Goal: Information Seeking & Learning: Compare options

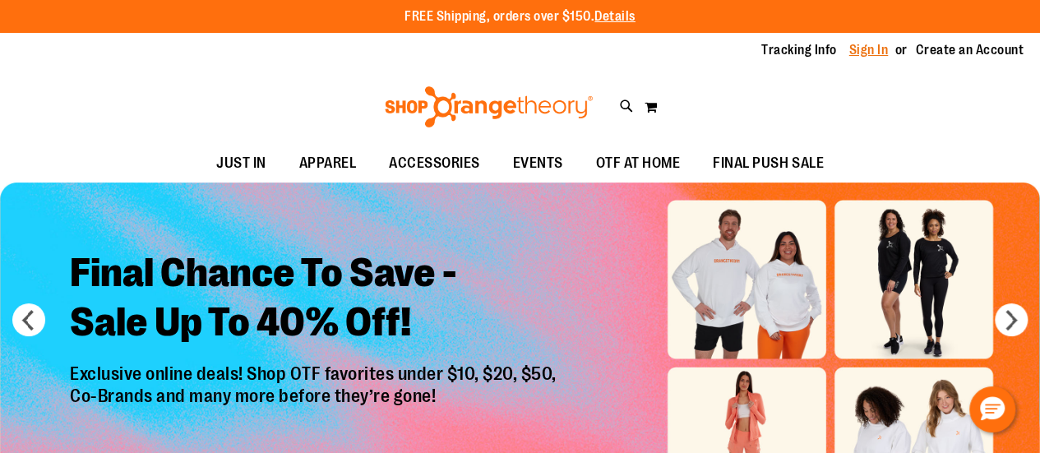
type input "**********"
click at [865, 53] on link "Sign In" at bounding box center [868, 50] width 39 height 18
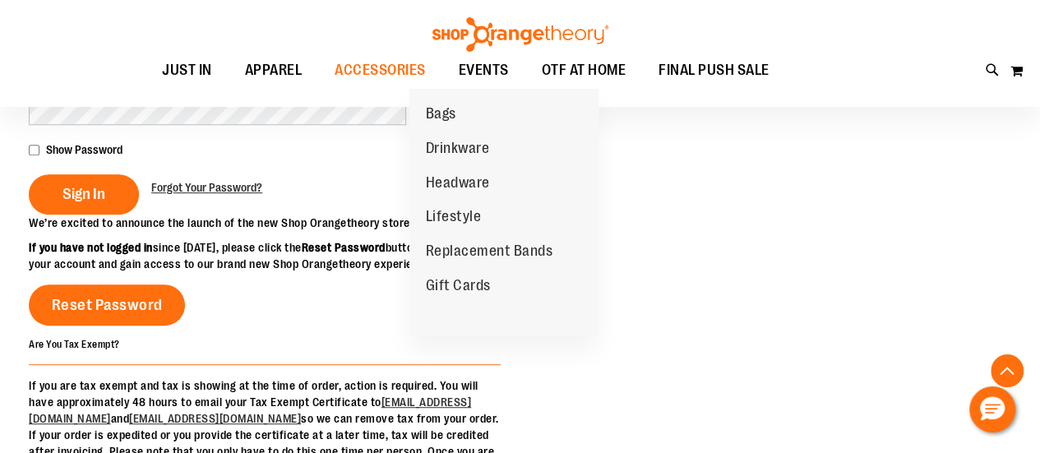
scroll to position [334, 0]
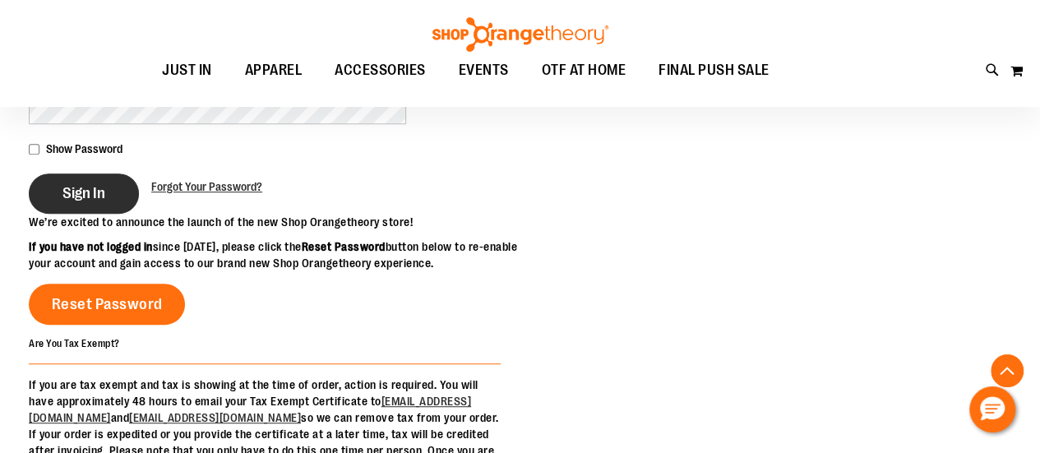
type input "**********"
click at [112, 183] on button "Sign In" at bounding box center [84, 193] width 110 height 40
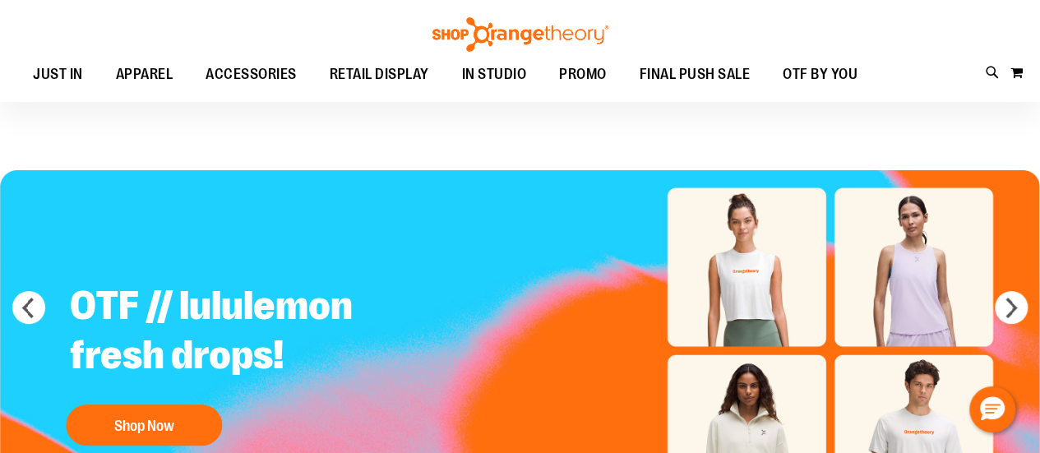
scroll to position [141, 0]
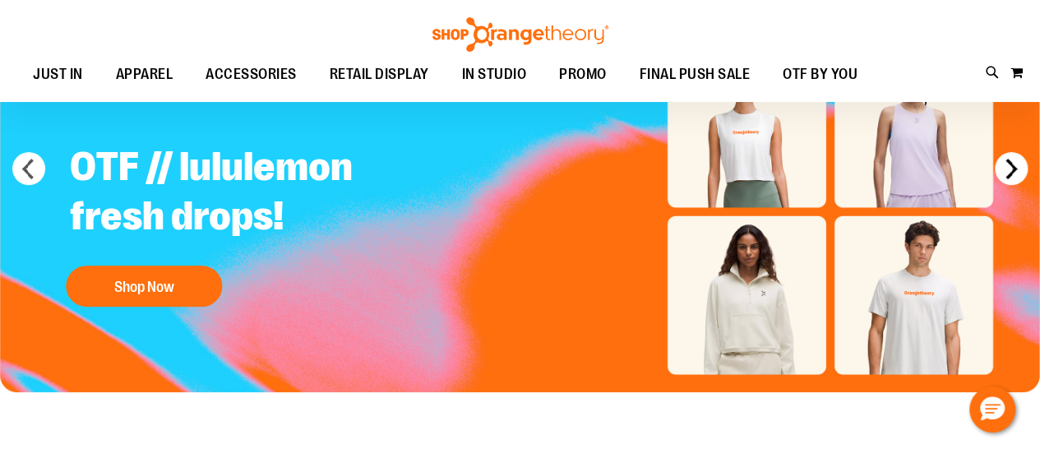
type input "**********"
click at [1014, 167] on button "next" at bounding box center [1011, 168] width 33 height 33
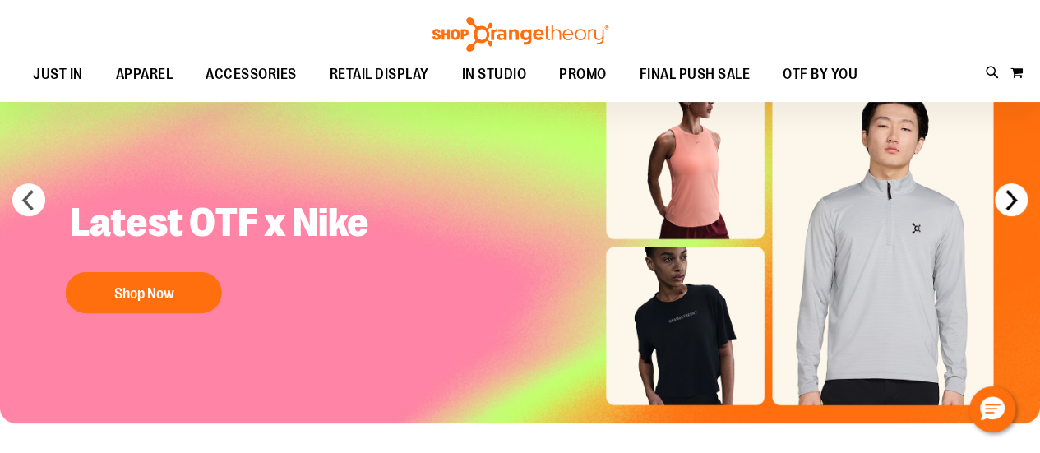
scroll to position [90, 0]
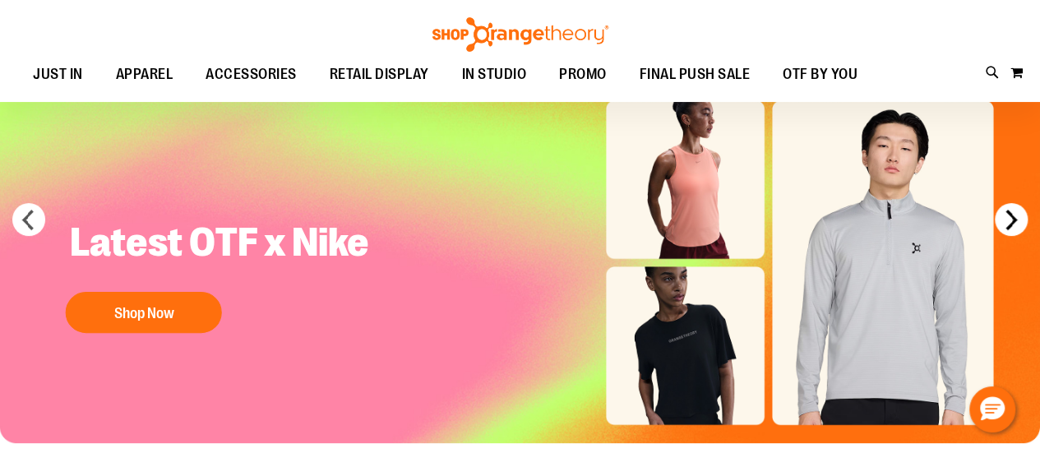
click at [1013, 219] on button "next" at bounding box center [1011, 219] width 33 height 33
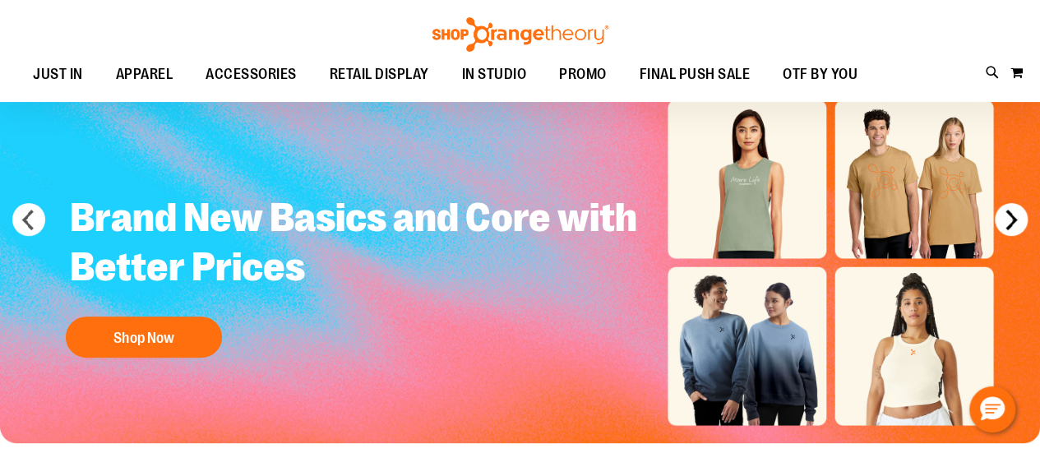
click at [1010, 220] on button "next" at bounding box center [1011, 219] width 33 height 33
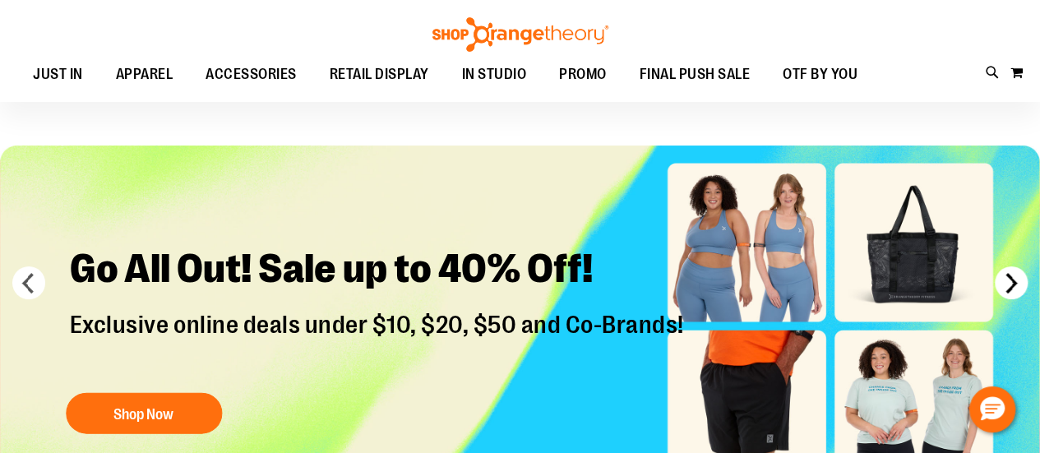
scroll to position [27, 0]
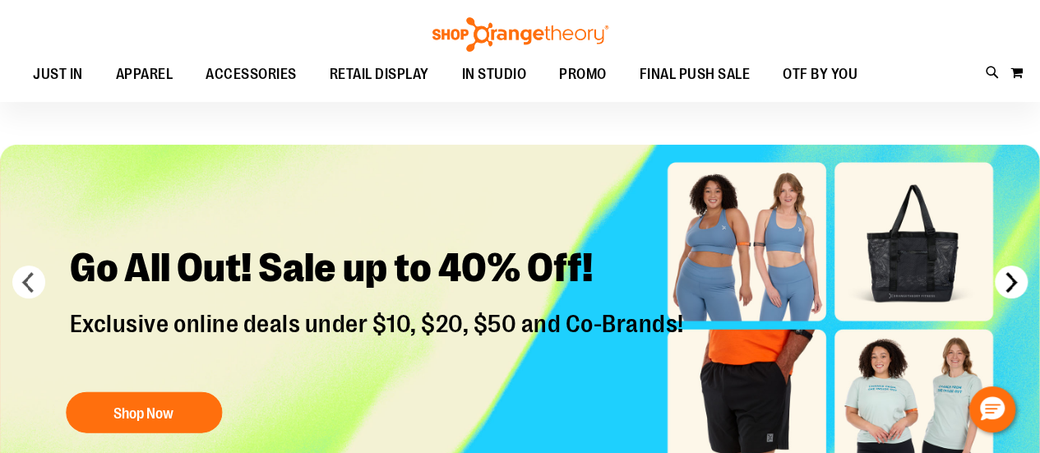
click at [1014, 282] on button "next" at bounding box center [1011, 282] width 33 height 33
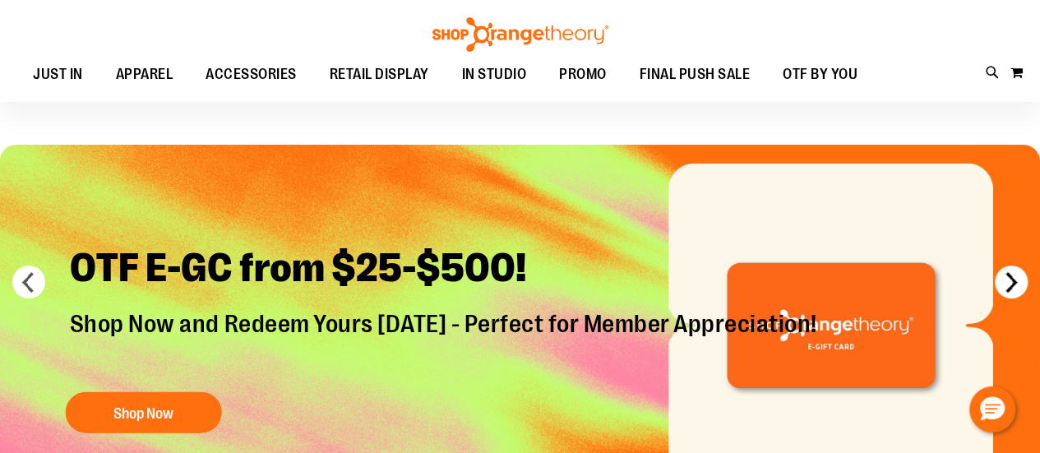
click at [1018, 282] on button "next" at bounding box center [1011, 282] width 33 height 33
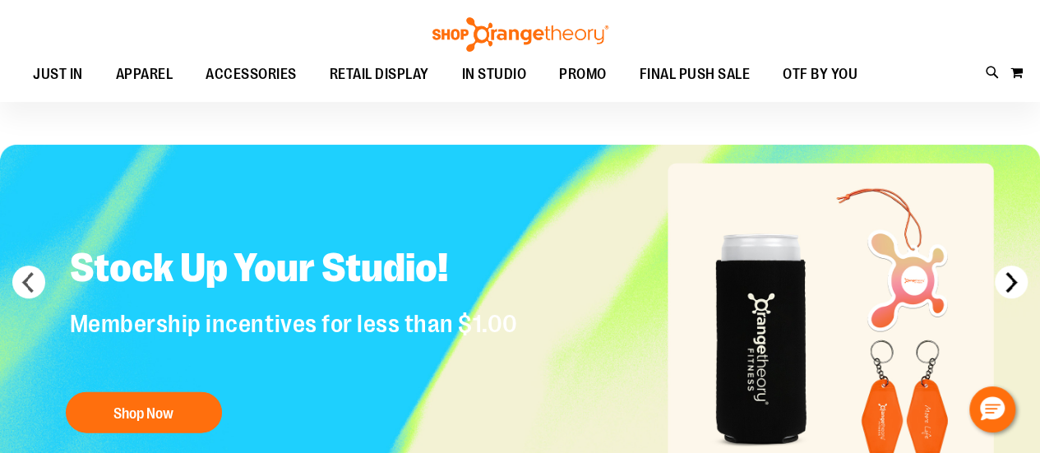
click at [1010, 284] on button "next" at bounding box center [1011, 282] width 33 height 33
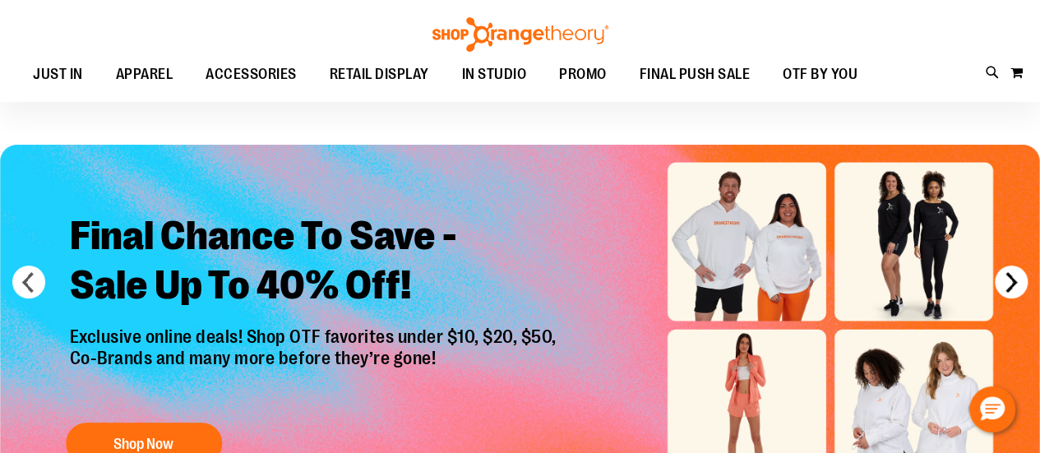
click at [1005, 282] on button "next" at bounding box center [1011, 282] width 33 height 33
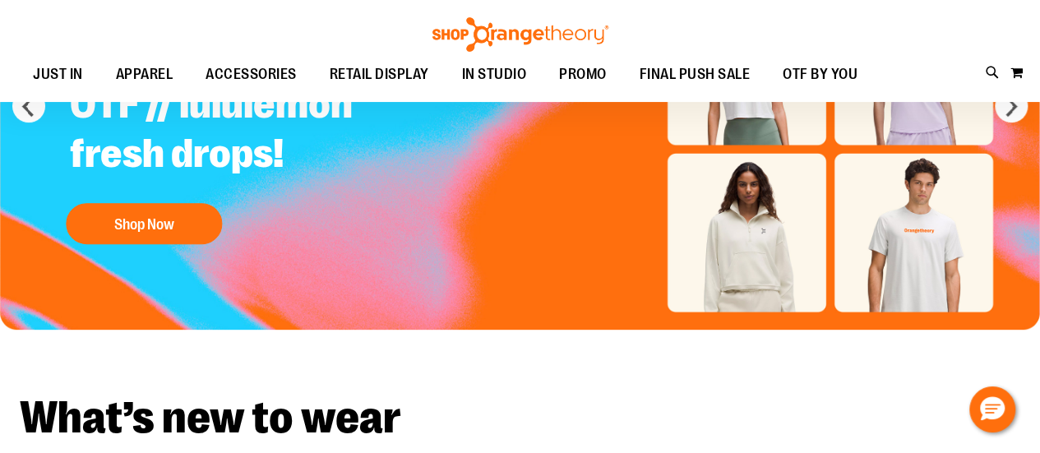
scroll to position [171, 0]
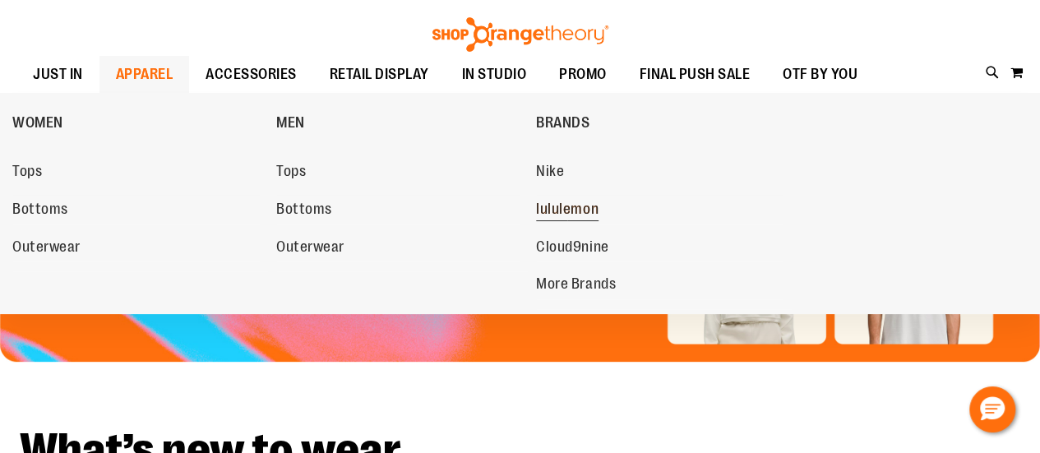
click at [580, 212] on span "lululemon" at bounding box center [567, 211] width 62 height 21
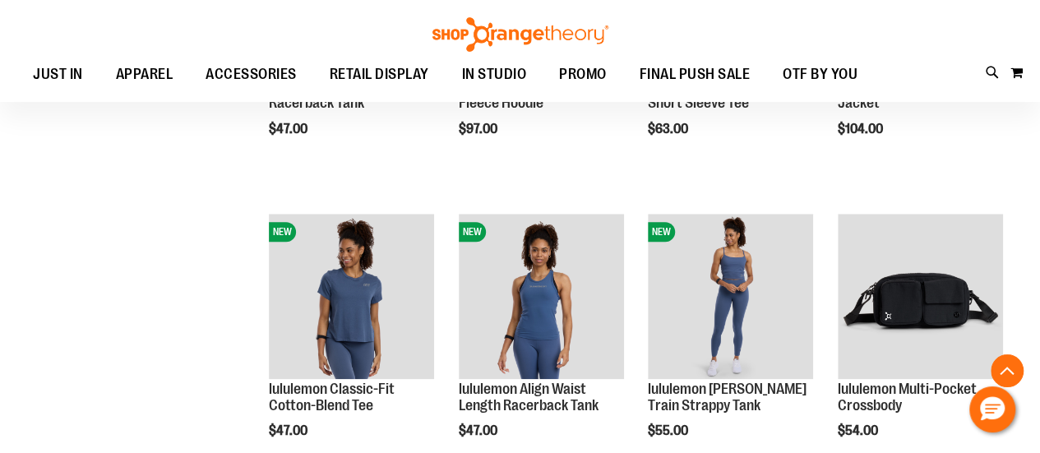
scroll to position [740, 0]
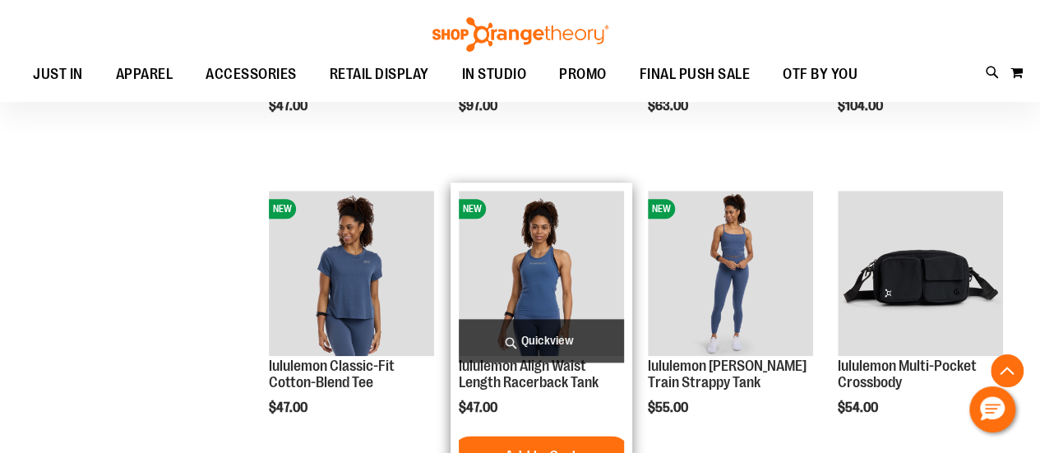
type input "**********"
click at [521, 266] on img "product" at bounding box center [541, 273] width 165 height 165
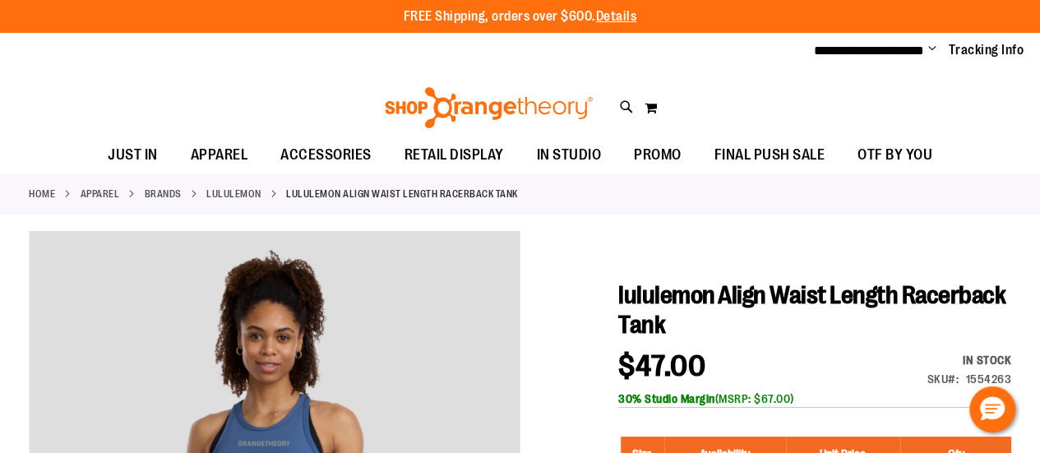
scroll to position [2, 0]
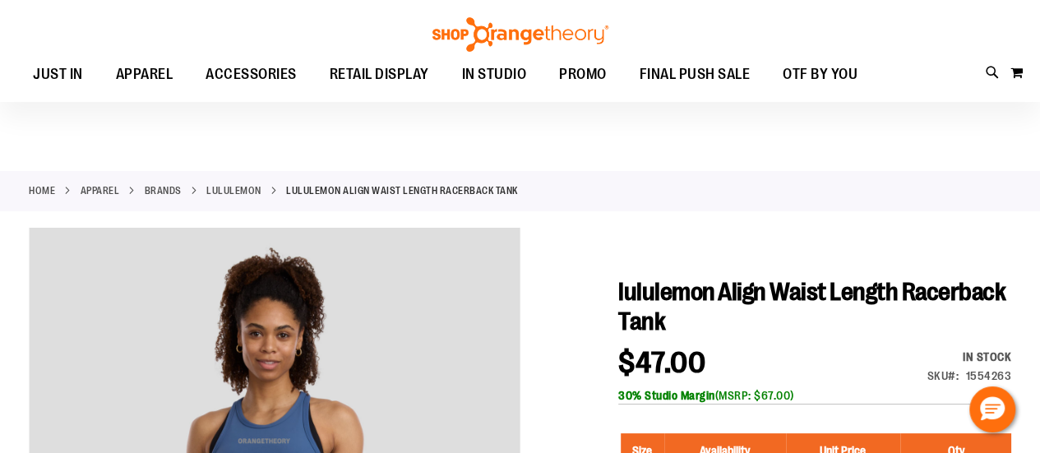
type input "**********"
click at [241, 186] on link "lululemon" at bounding box center [233, 190] width 55 height 15
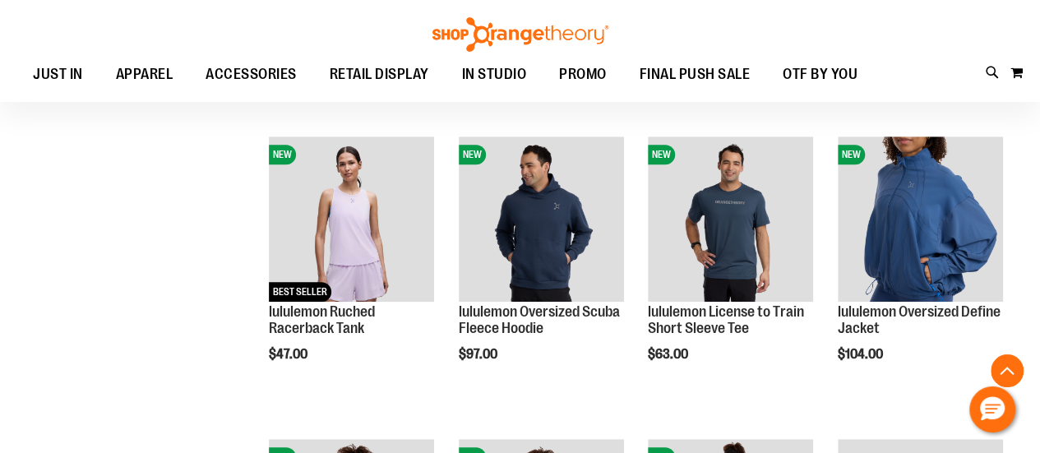
scroll to position [411, 0]
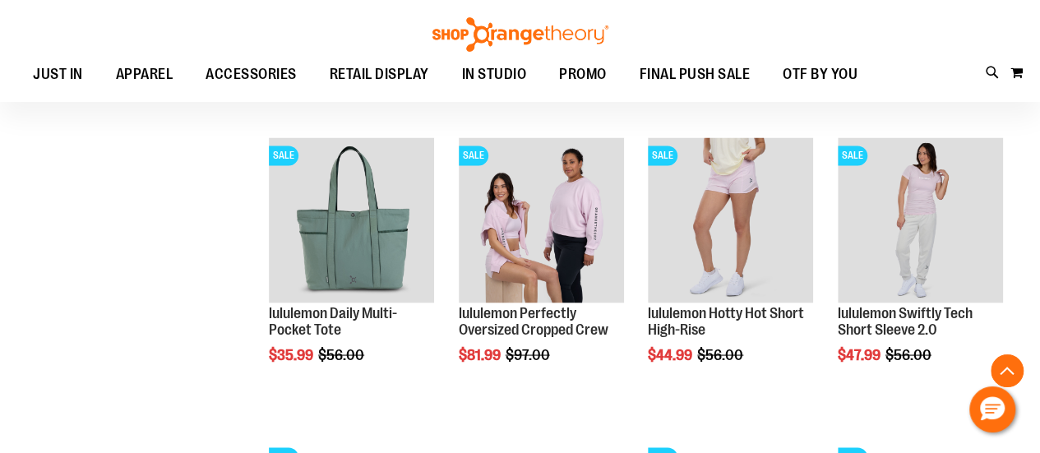
scroll to position [1562, 0]
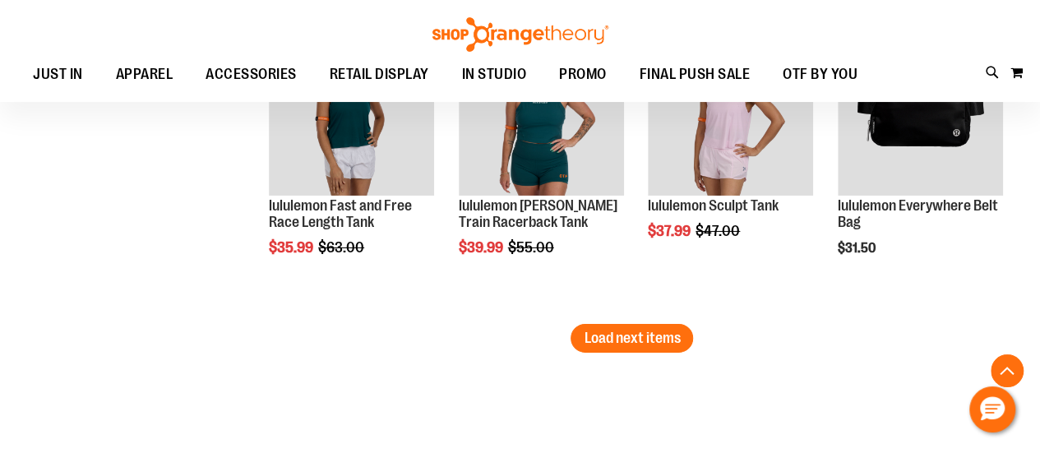
scroll to position [2877, 0]
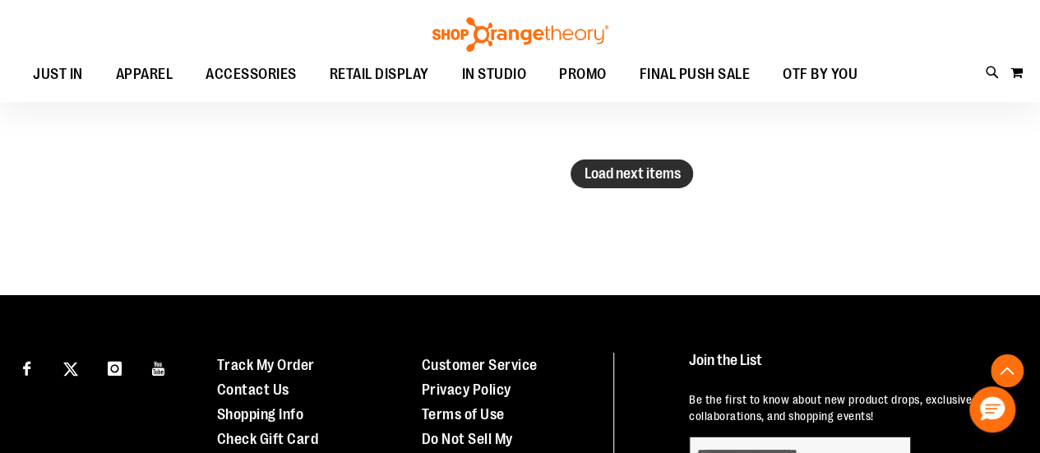
type input "**********"
click at [651, 177] on span "Load next items" at bounding box center [632, 173] width 96 height 16
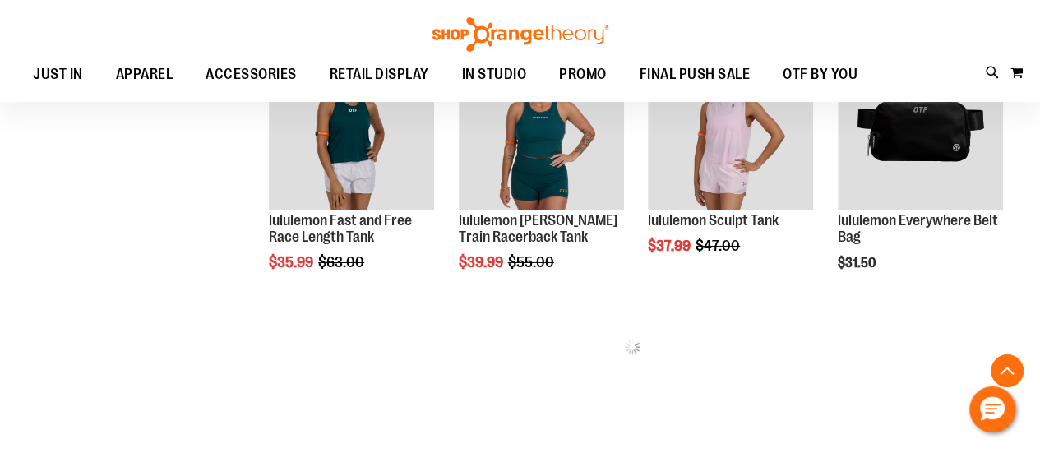
scroll to position [2631, 0]
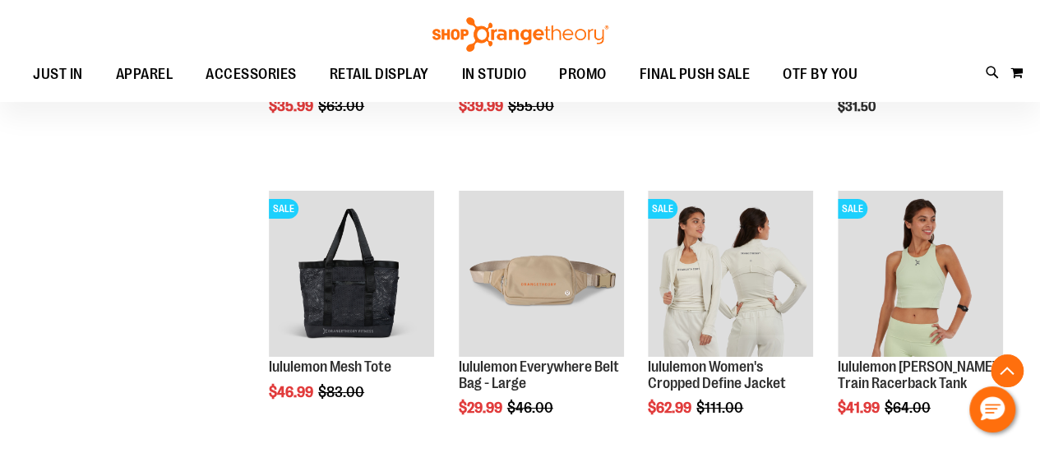
scroll to position [2877, 0]
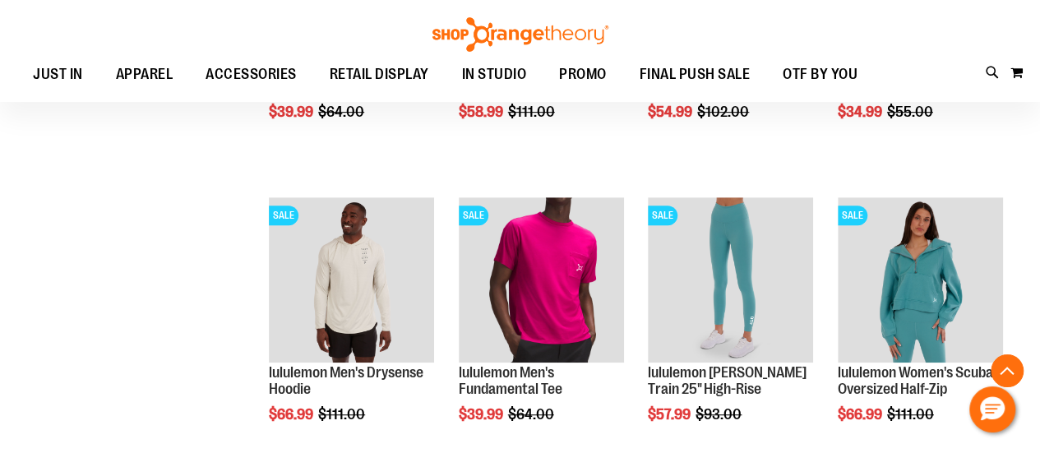
scroll to position [3535, 0]
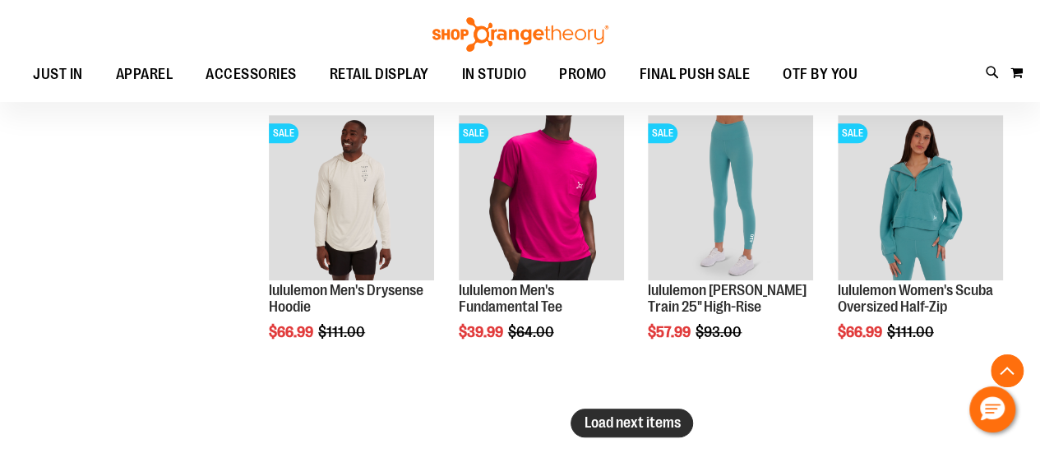
click at [654, 429] on span "Load next items" at bounding box center [632, 422] width 96 height 16
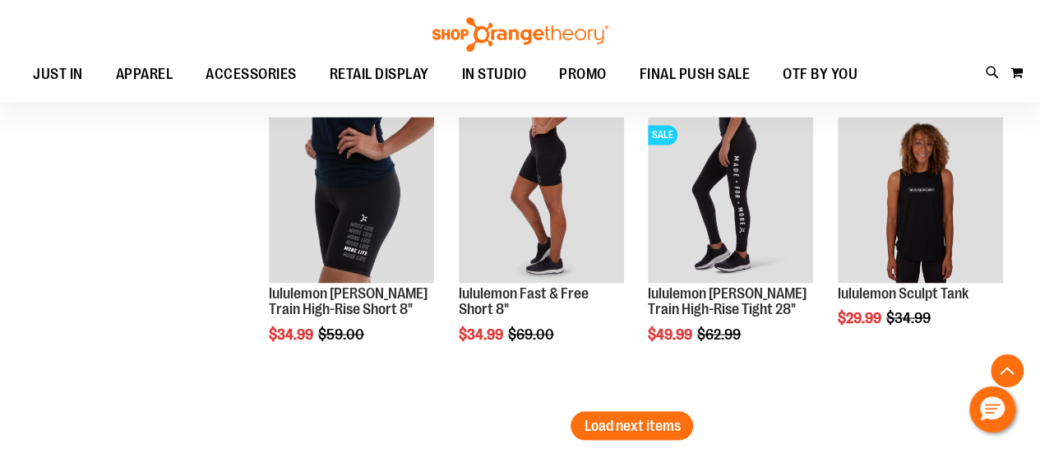
scroll to position [4521, 0]
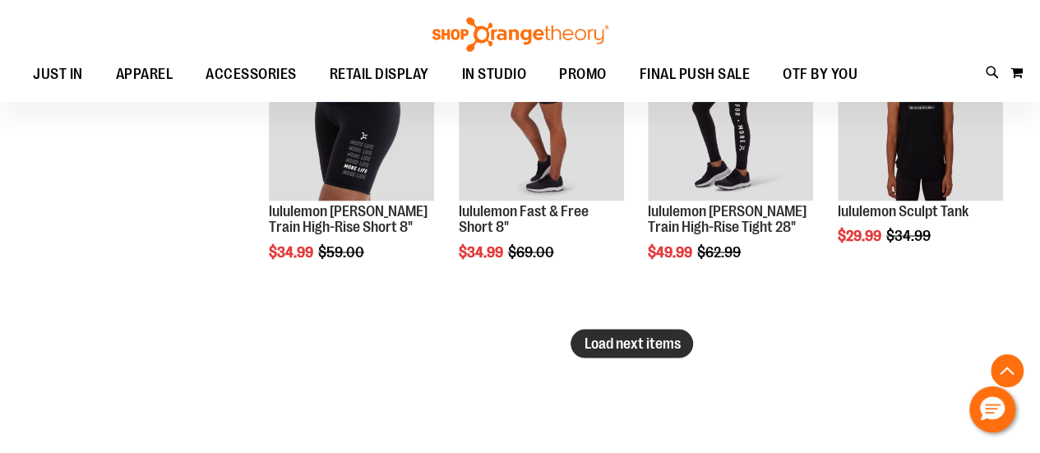
click at [615, 348] on span "Load next items" at bounding box center [632, 343] width 96 height 16
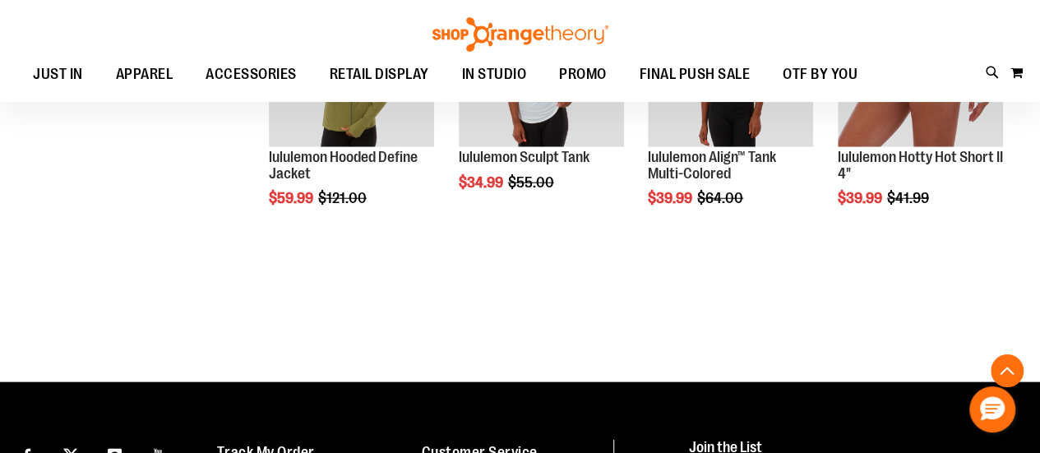
scroll to position [4932, 0]
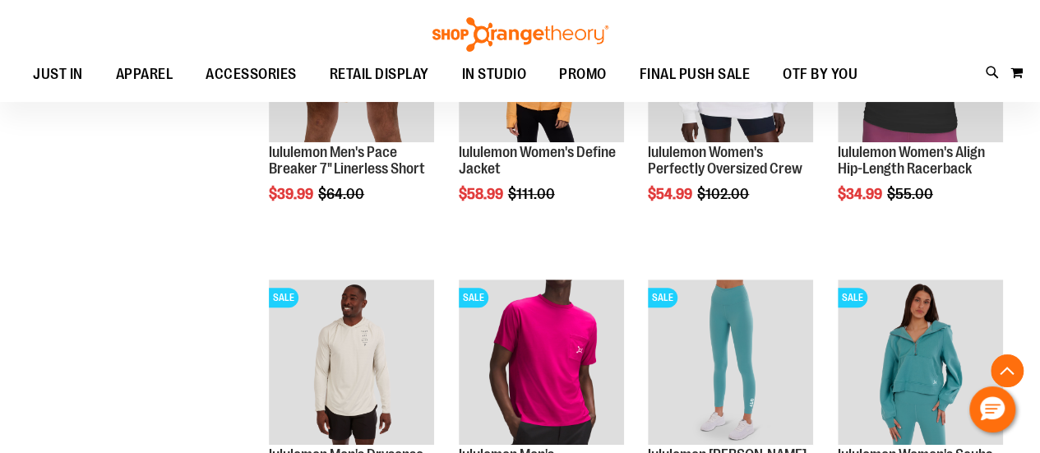
scroll to position [3042, 0]
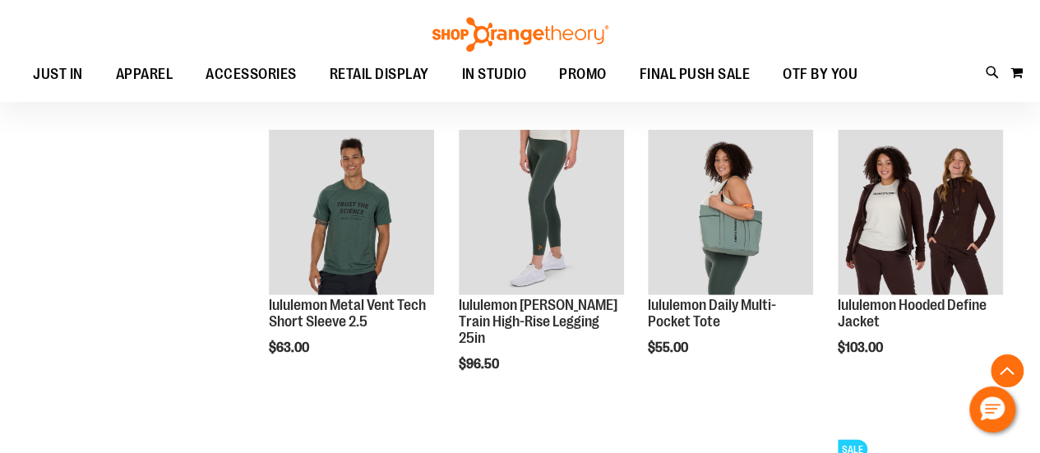
scroll to position [2137, 0]
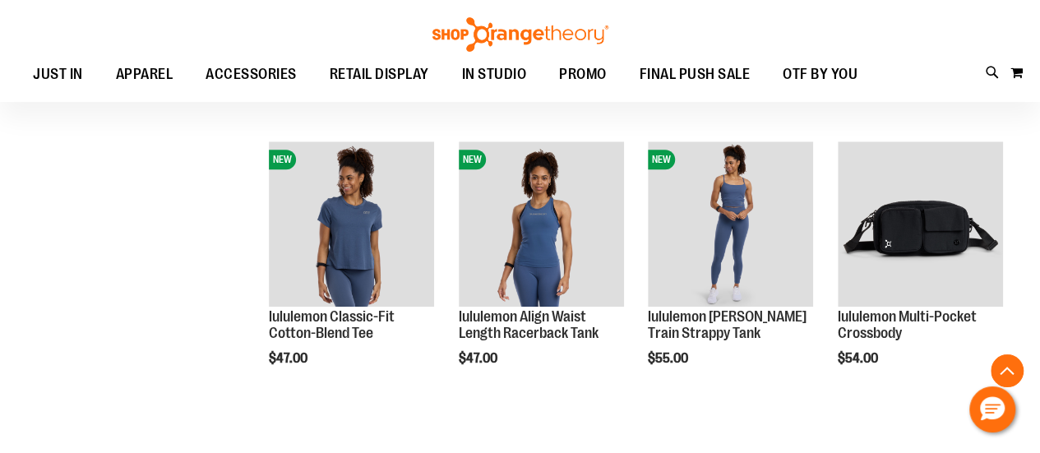
scroll to position [740, 0]
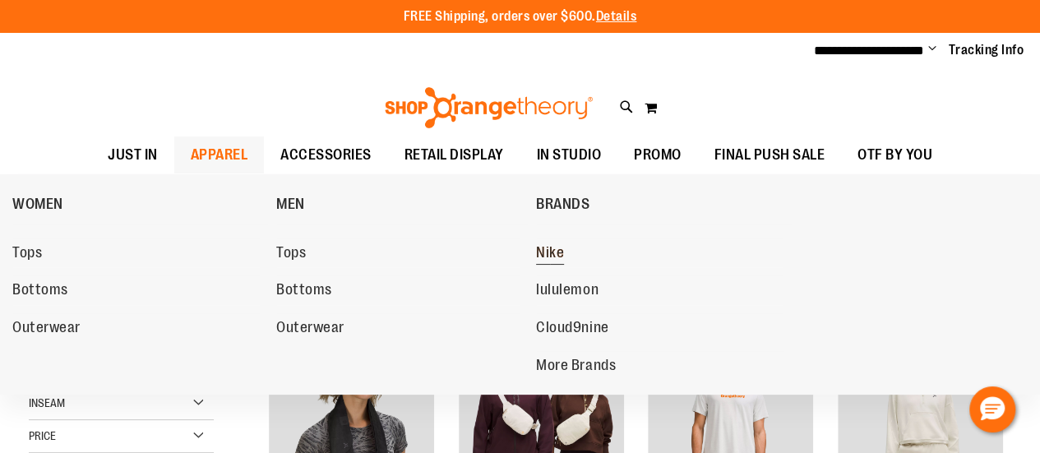
click at [552, 251] on span "Nike" at bounding box center [550, 254] width 28 height 21
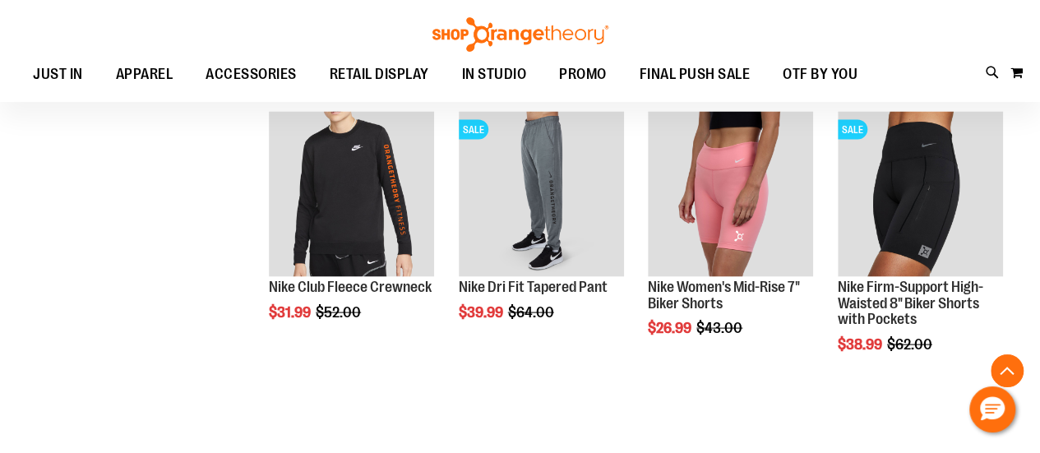
scroll to position [1480, 0]
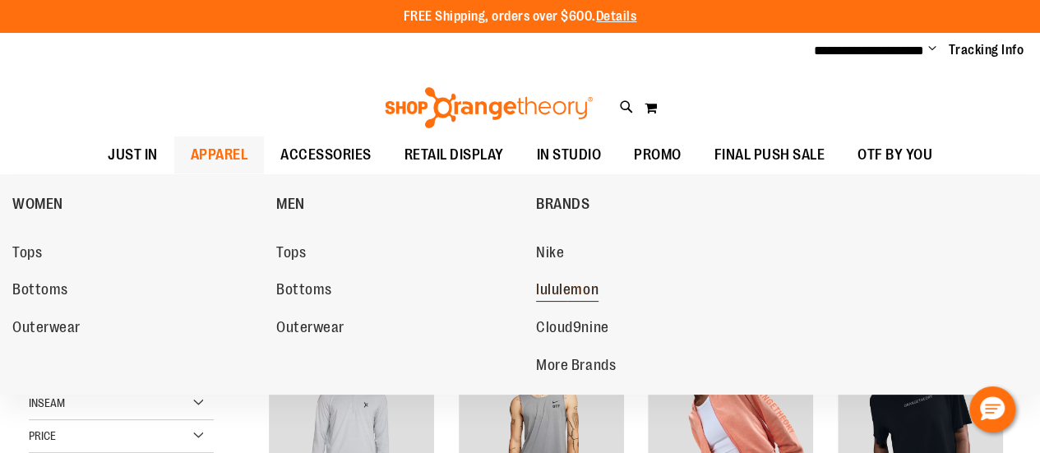
type input "**********"
click at [552, 287] on span "lululemon" at bounding box center [567, 291] width 62 height 21
